Goal: Find specific page/section: Find specific page/section

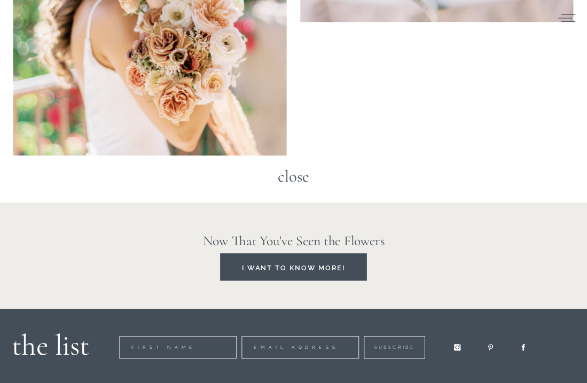
scroll to position [30220, 0]
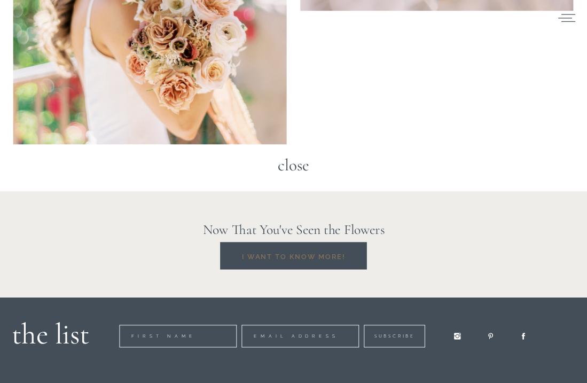
click at [296, 256] on h2 "I want to know more!" at bounding box center [293, 255] width 128 height 11
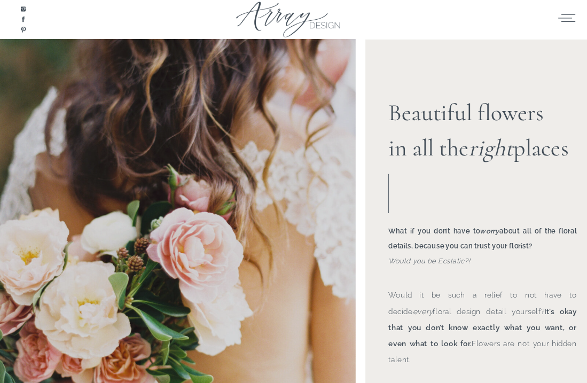
click at [570, 21] on icon at bounding box center [566, 17] width 19 height 14
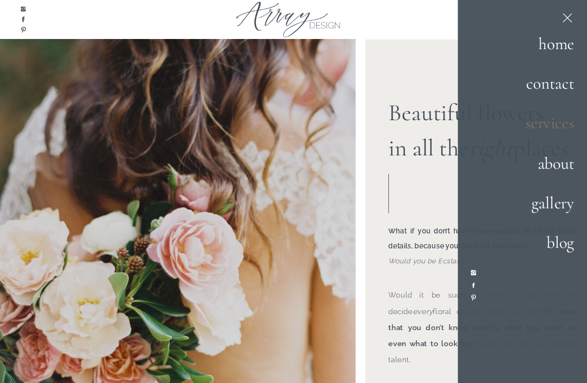
click at [556, 123] on h2 "services" at bounding box center [539, 123] width 68 height 26
click at [395, 247] on b "What if you don’t have to worry about all of the floral details, because you ca…" at bounding box center [482, 238] width 188 height 23
click at [425, 185] on div at bounding box center [477, 235] width 225 height 393
click at [565, 17] on icon at bounding box center [566, 17] width 15 height 15
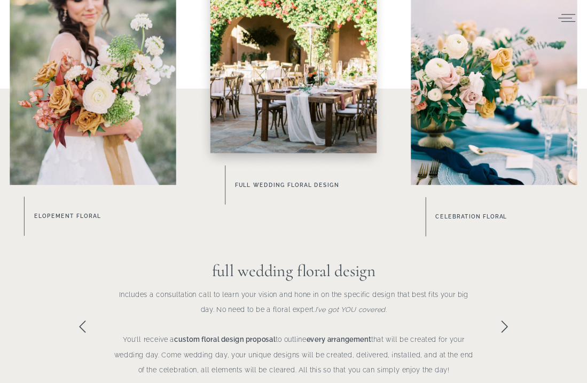
scroll to position [553, 0]
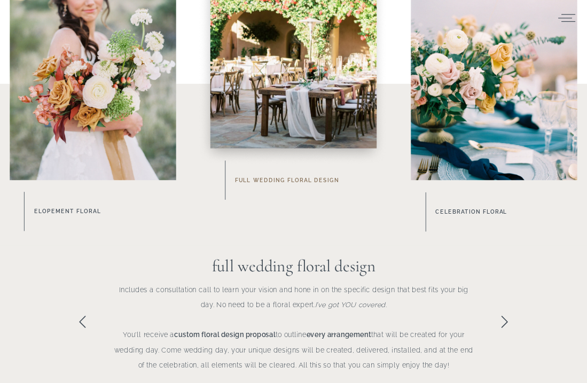
click at [298, 180] on h3 "Full Wedding Floral Design" at bounding box center [312, 180] width 154 height 10
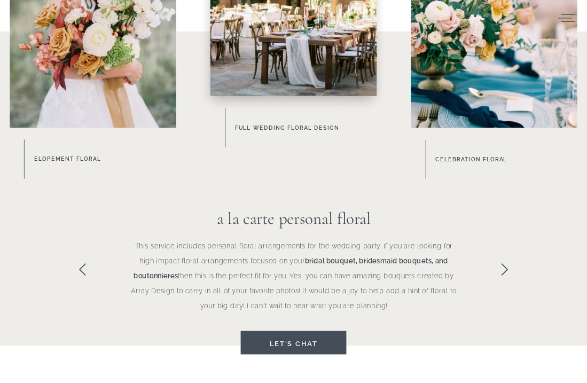
scroll to position [605, 0]
click at [466, 159] on h3 "celebration floral" at bounding box center [505, 159] width 141 height 11
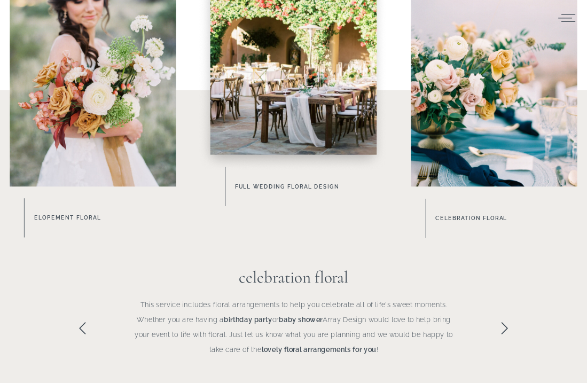
scroll to position [532, 0]
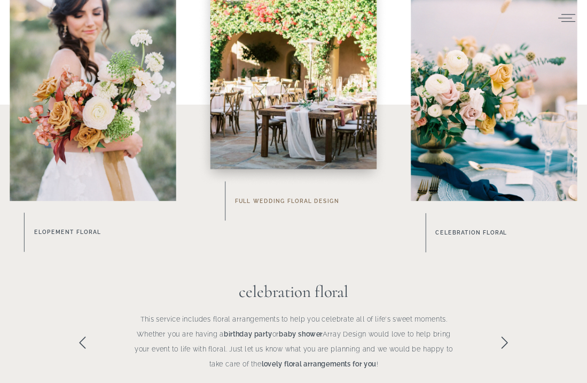
click at [300, 199] on h3 "Full Wedding Floral Design" at bounding box center [312, 201] width 154 height 10
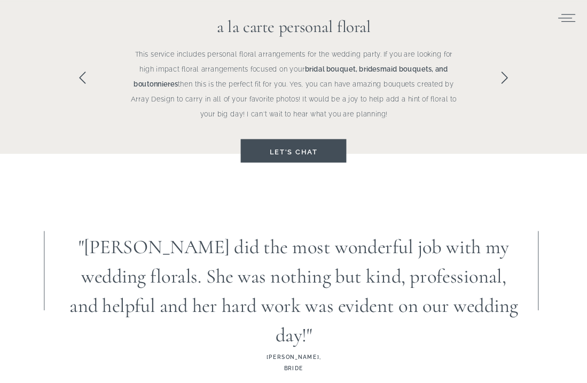
scroll to position [799, 0]
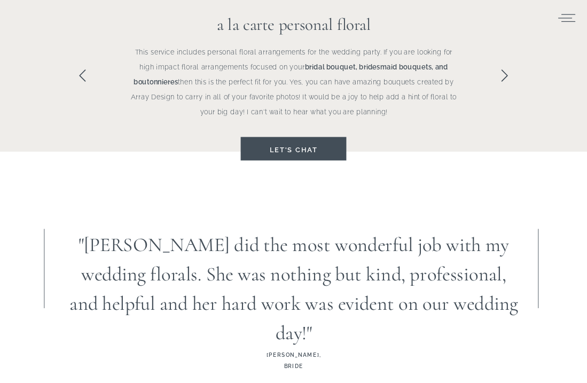
click at [503, 76] on icon at bounding box center [504, 76] width 14 height 14
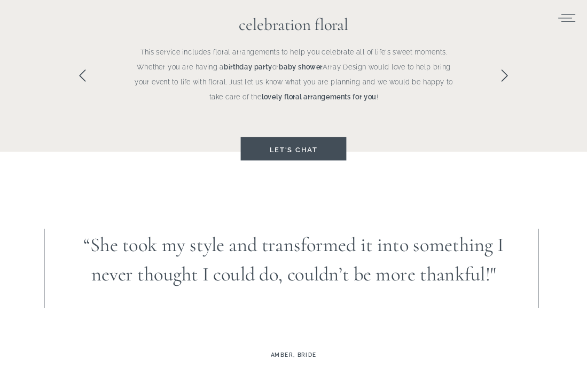
click at [503, 76] on icon at bounding box center [504, 76] width 14 height 14
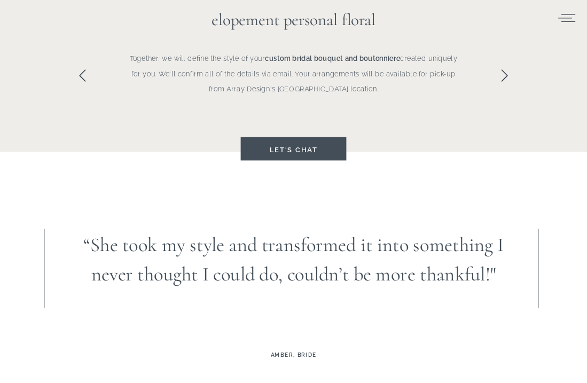
click at [503, 76] on icon at bounding box center [504, 76] width 14 height 14
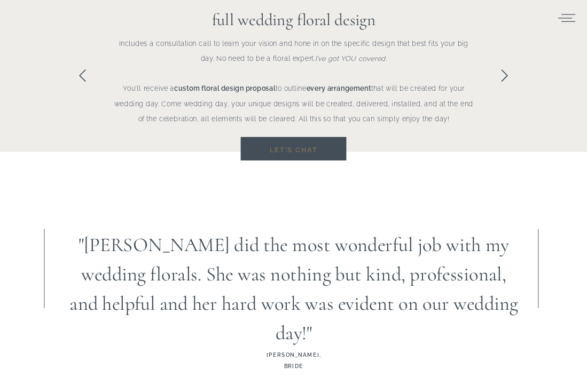
click at [302, 145] on h3 "Let's chat" at bounding box center [294, 149] width 78 height 12
